Goal: Transaction & Acquisition: Book appointment/travel/reservation

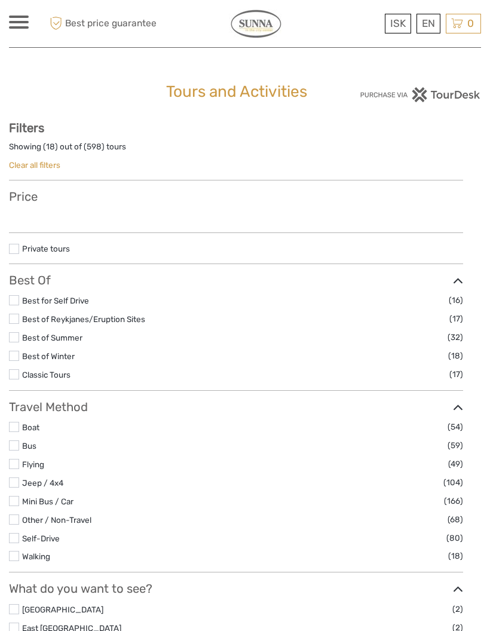
select select
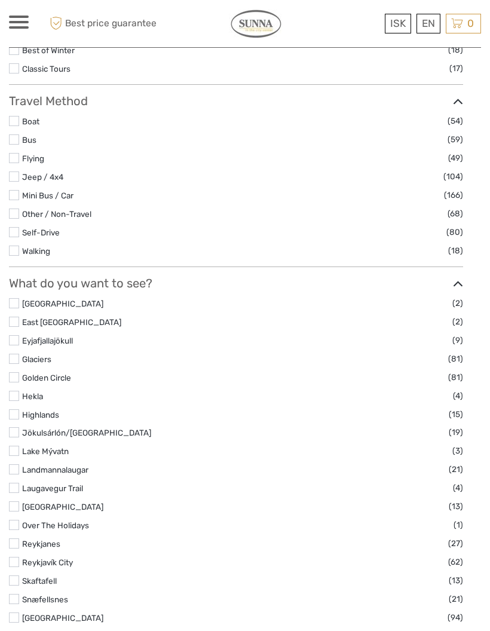
scroll to position [322, 0]
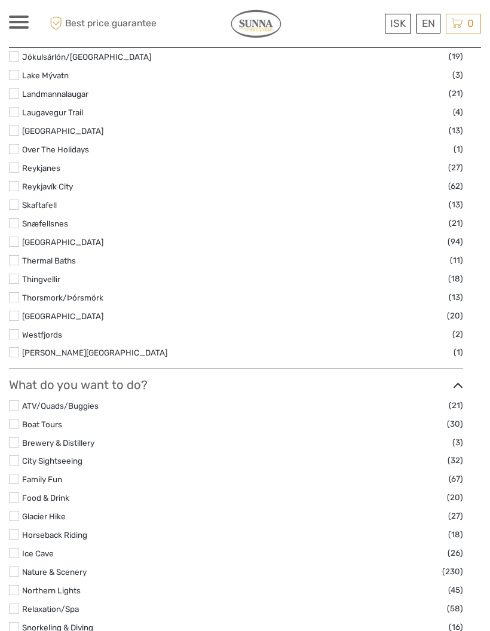
scroll to position [703, 0]
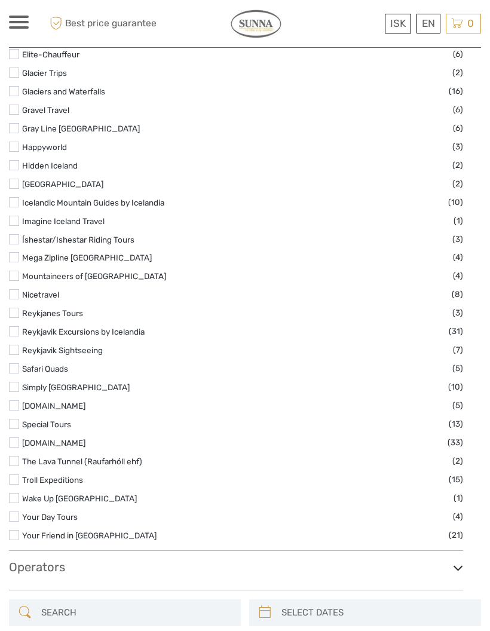
scroll to position [1621, 0]
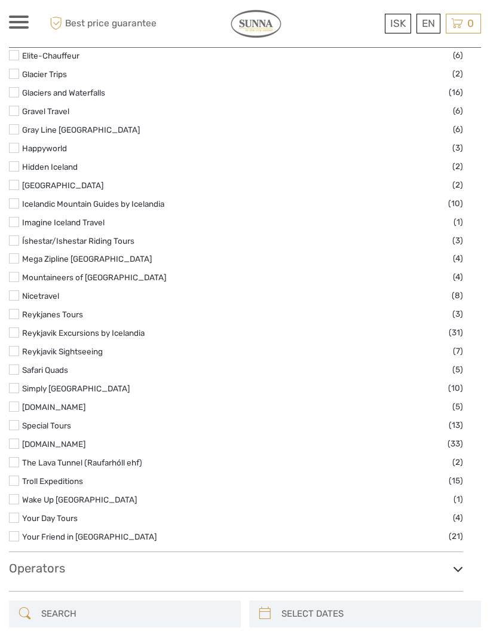
click at [98, 541] on link "Your Friend in [GEOGRAPHIC_DATA]" at bounding box center [89, 537] width 134 height 10
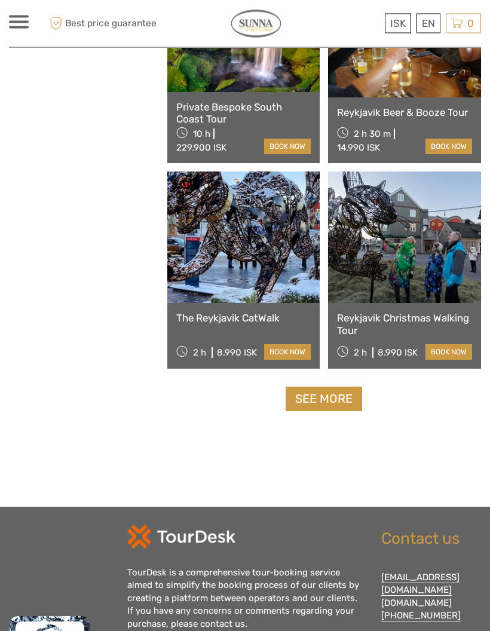
scroll to position [1694, 0]
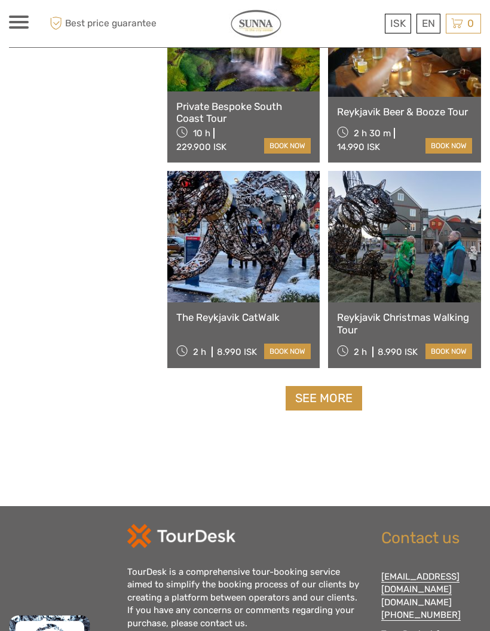
click at [265, 205] on link at bounding box center [243, 236] width 153 height 131
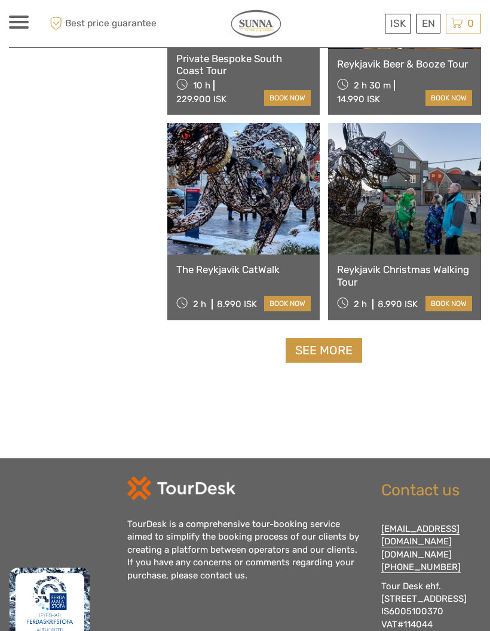
click at [16, 23] on div at bounding box center [19, 22] width 20 height 13
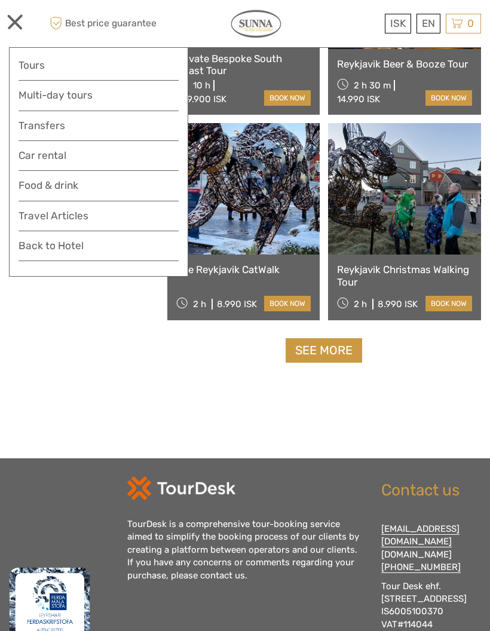
click at [148, 130] on link "Transfers" at bounding box center [99, 125] width 160 height 17
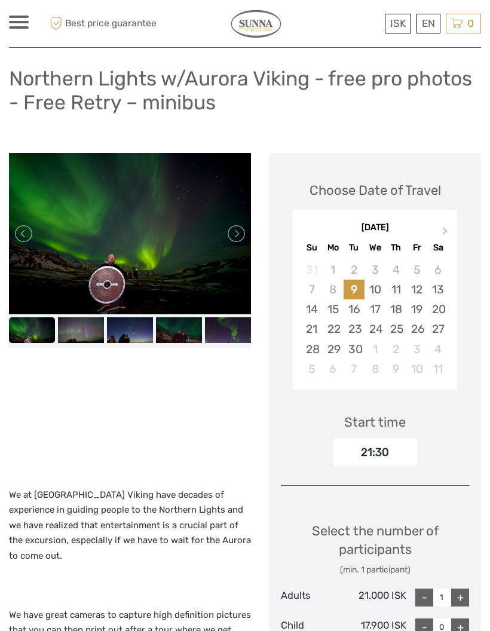
scroll to position [85, 0]
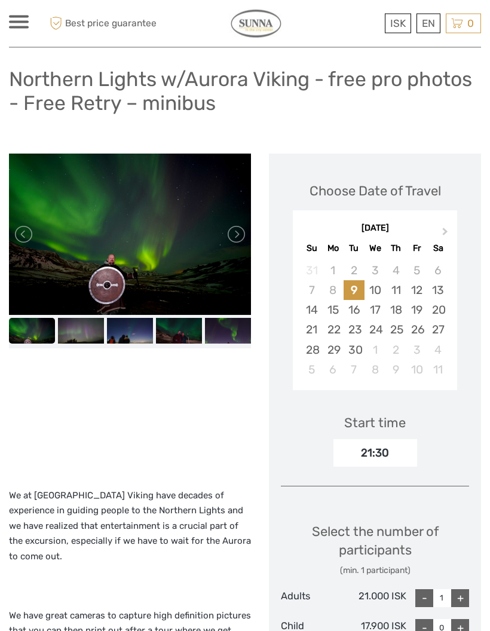
click at [238, 233] on link at bounding box center [235, 234] width 19 height 19
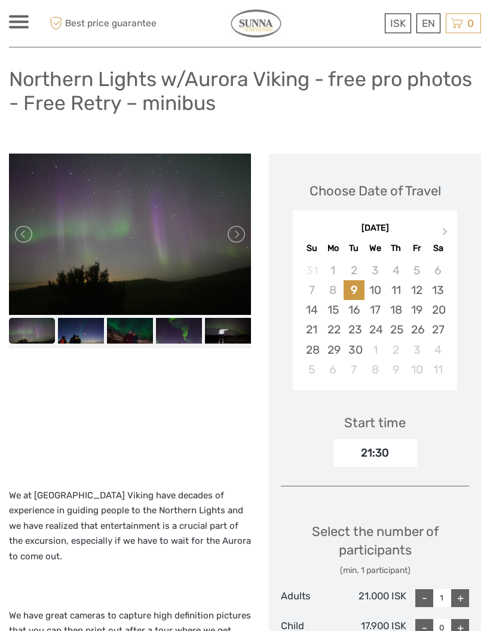
scroll to position [86, 0]
click at [238, 234] on link at bounding box center [235, 234] width 19 height 19
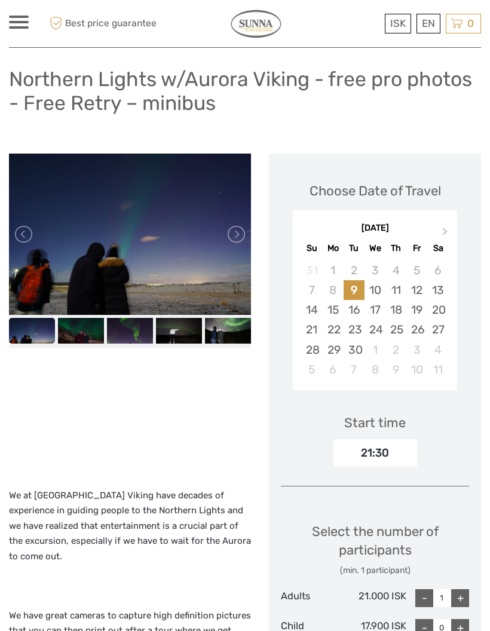
click at [237, 235] on link at bounding box center [235, 234] width 19 height 19
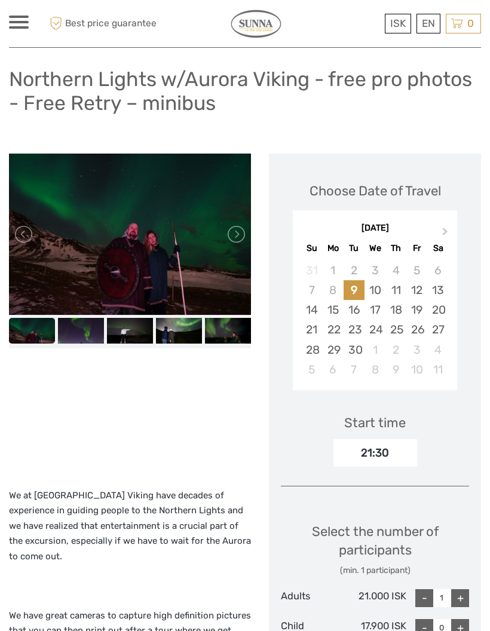
click at [238, 234] on link at bounding box center [235, 234] width 19 height 19
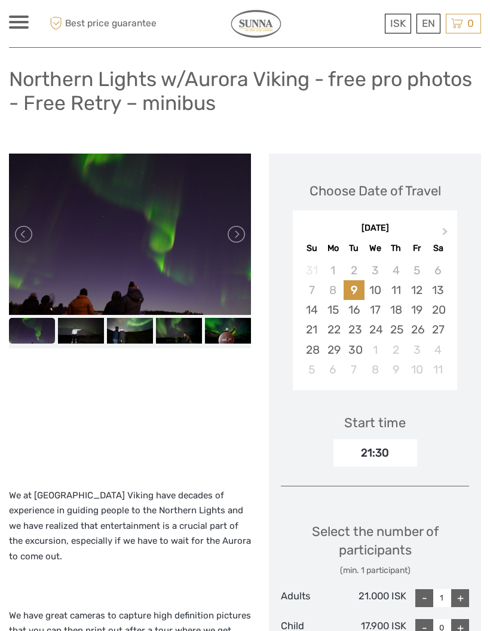
click at [232, 233] on link at bounding box center [235, 234] width 19 height 19
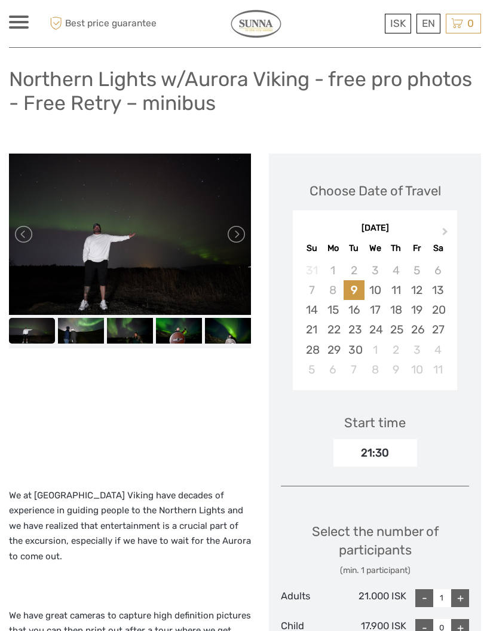
click at [240, 230] on link at bounding box center [235, 234] width 19 height 19
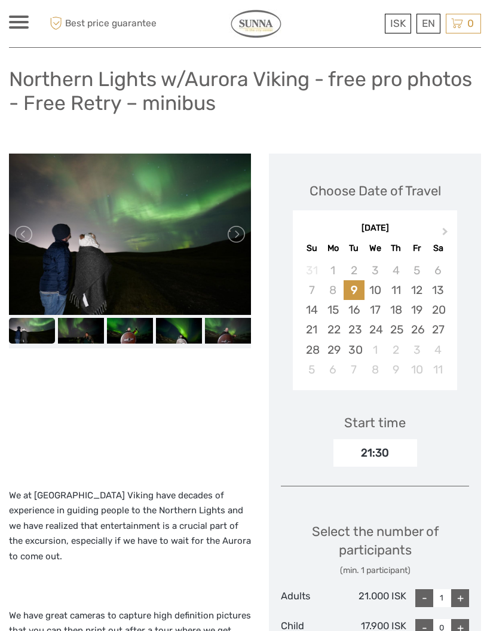
click at [234, 239] on link at bounding box center [235, 234] width 19 height 19
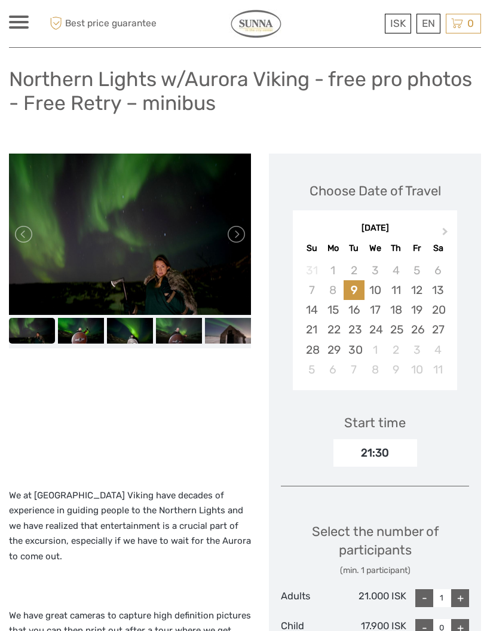
click at [236, 237] on link at bounding box center [235, 234] width 19 height 19
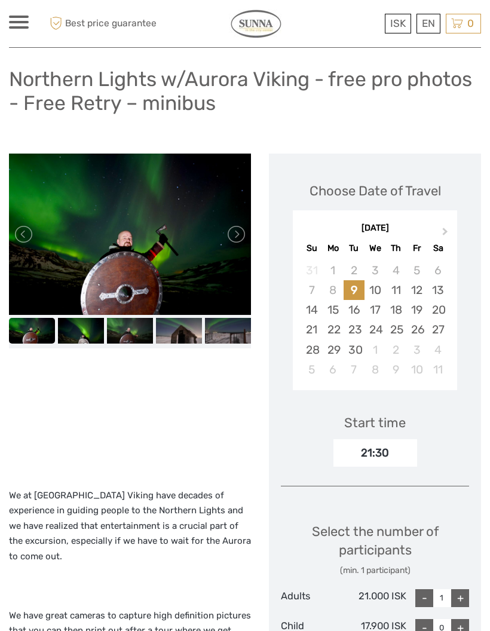
click at [238, 237] on link at bounding box center [235, 234] width 19 height 19
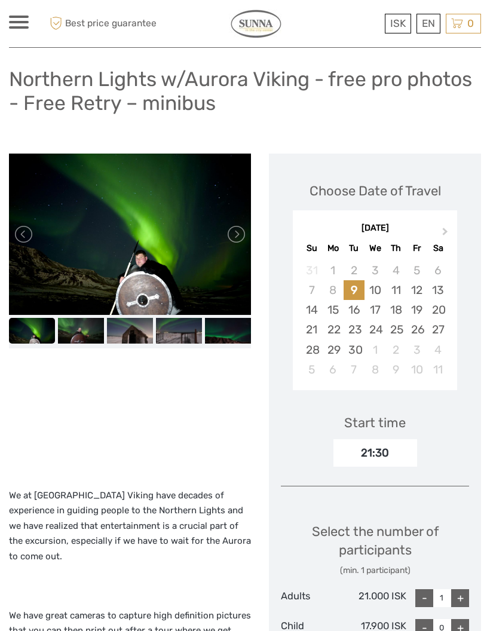
click at [231, 237] on link at bounding box center [235, 234] width 19 height 19
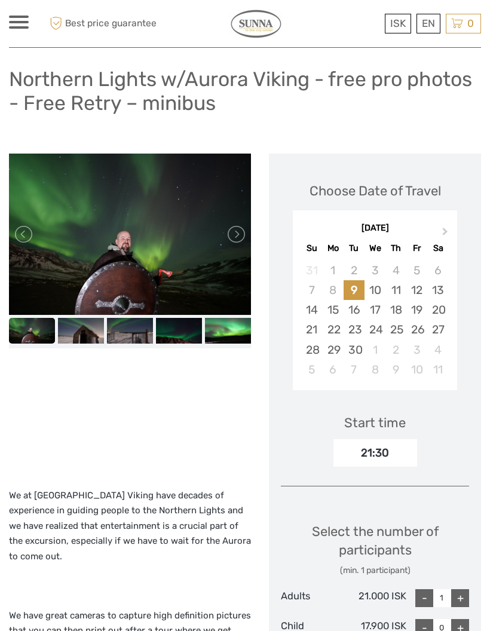
click at [239, 235] on link at bounding box center [235, 234] width 19 height 19
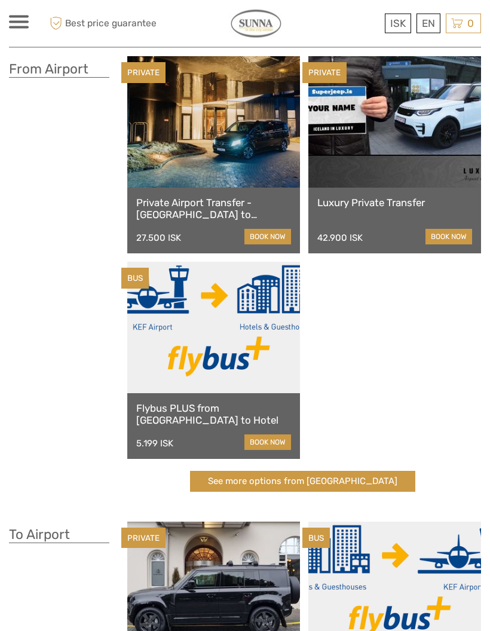
scroll to position [75, 0]
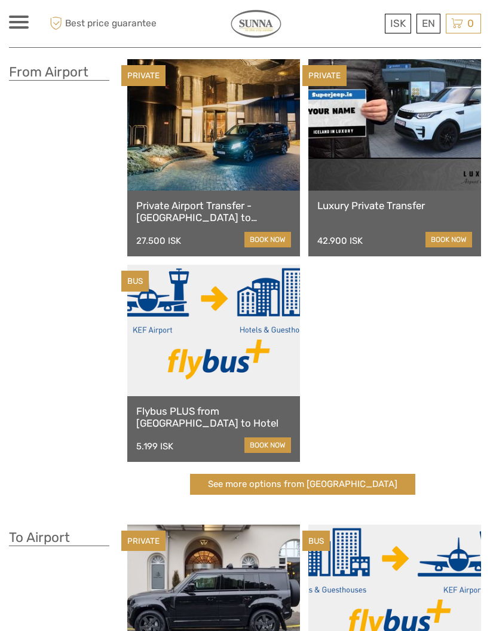
click at [261, 437] on link "book now" at bounding box center [267, 445] width 47 height 16
click at [274, 437] on link "book now" at bounding box center [267, 445] width 47 height 16
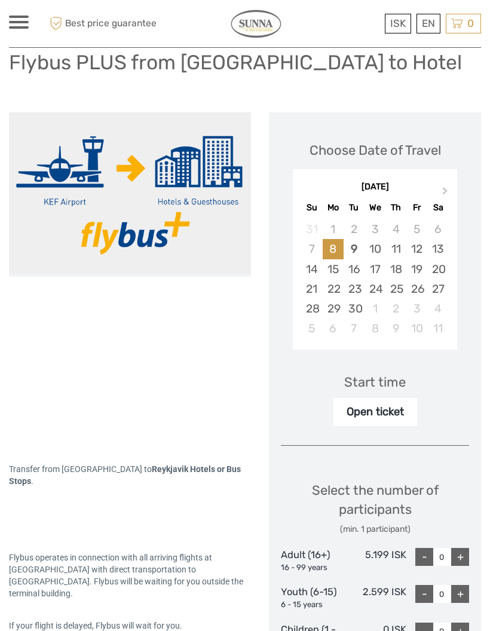
scroll to position [100, 0]
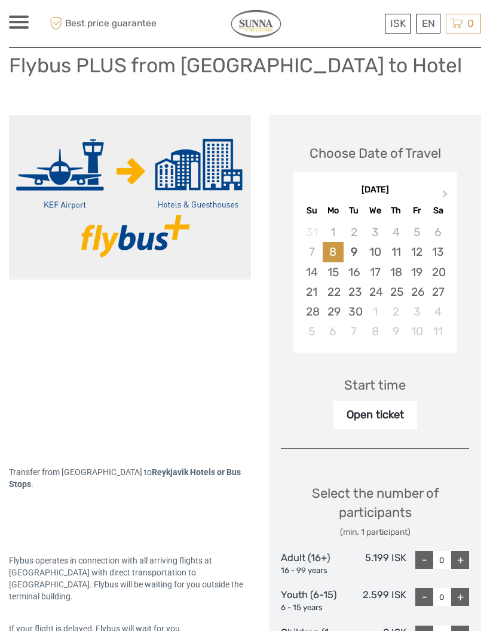
click at [445, 191] on span "Next Month" at bounding box center [445, 196] width 0 height 17
